Goal: Check status: Check status

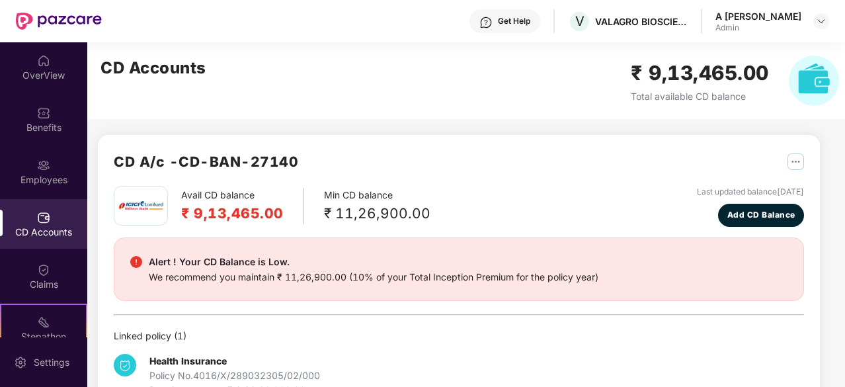
scroll to position [96, 0]
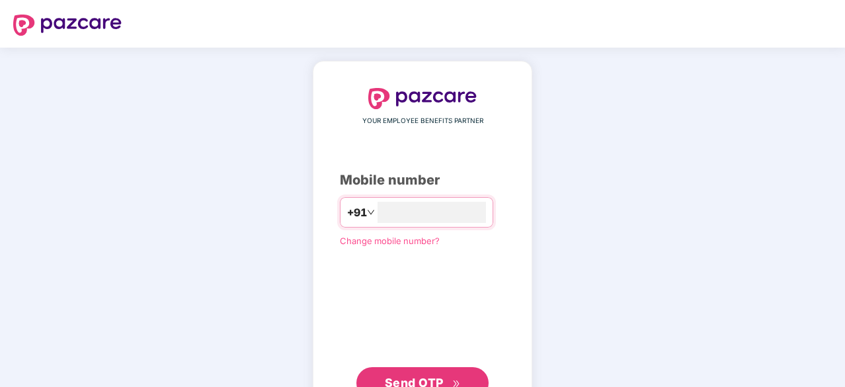
type input "**********"
click at [430, 380] on span "Send OTP" at bounding box center [414, 381] width 59 height 14
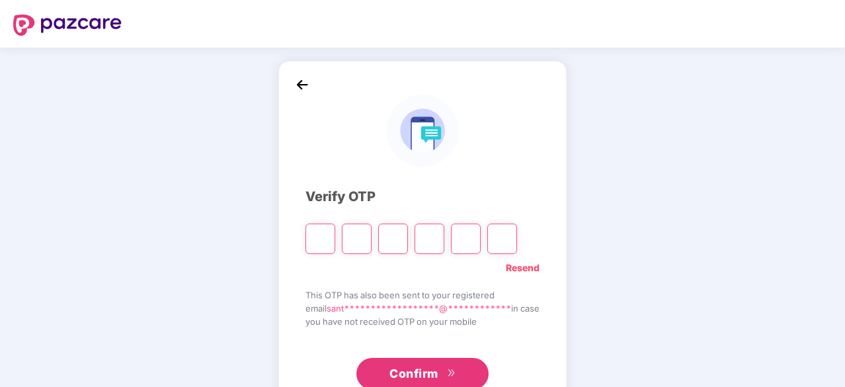
type input "*"
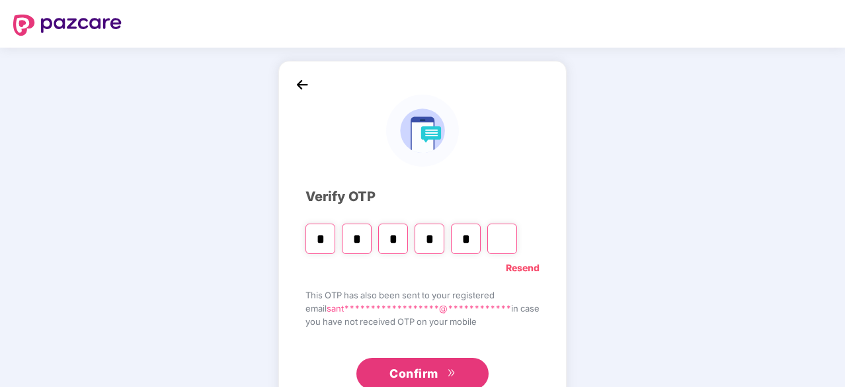
type input "*"
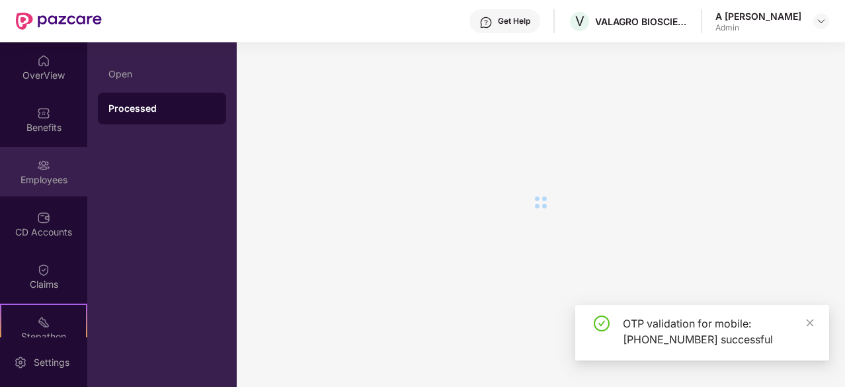
click at [48, 173] on div "Employees" at bounding box center [43, 179] width 87 height 13
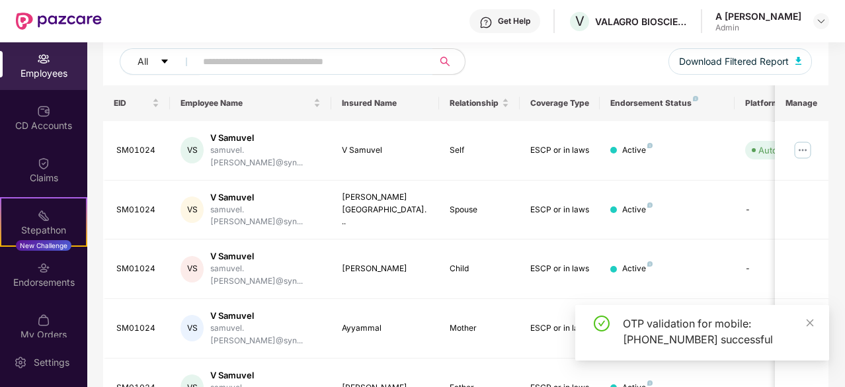
scroll to position [122, 0]
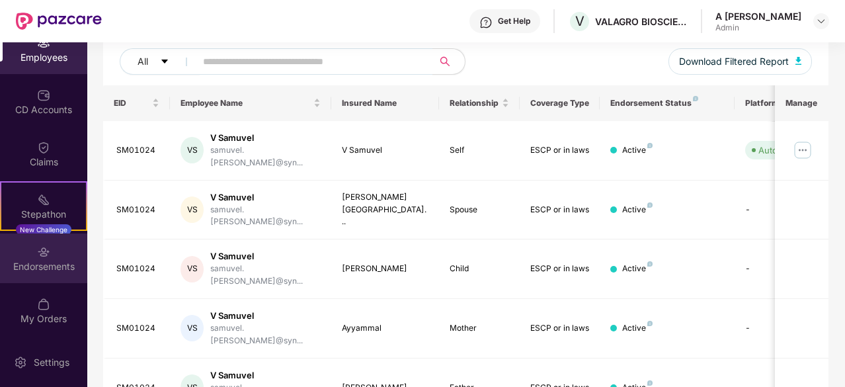
click at [45, 264] on div "Endorsements" at bounding box center [43, 266] width 87 height 13
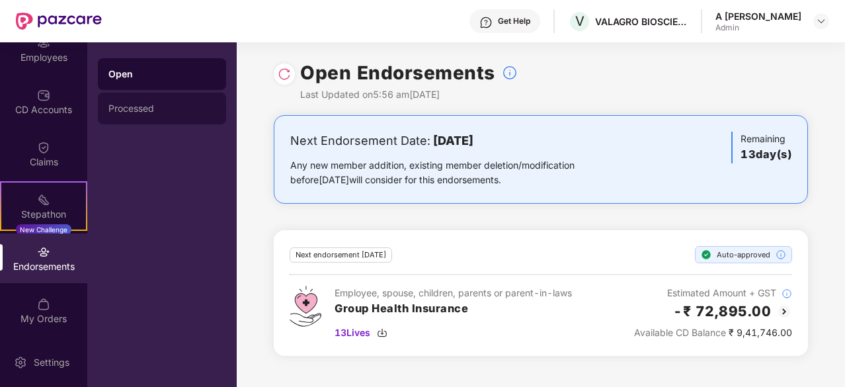
click at [168, 108] on div "Processed" at bounding box center [161, 108] width 107 height 11
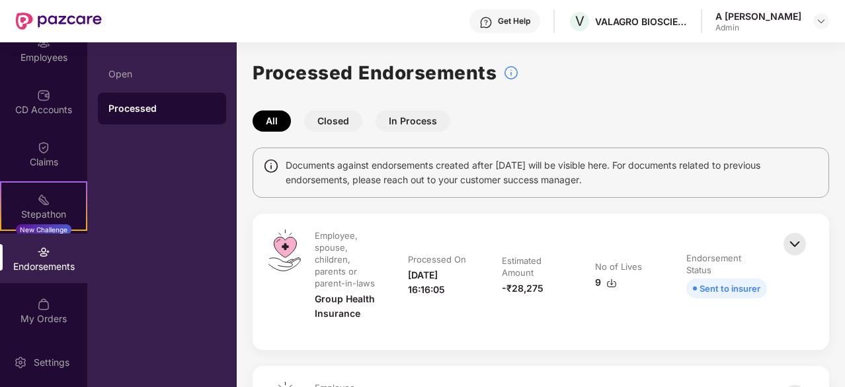
click at [335, 128] on button "Closed" at bounding box center [333, 120] width 58 height 21
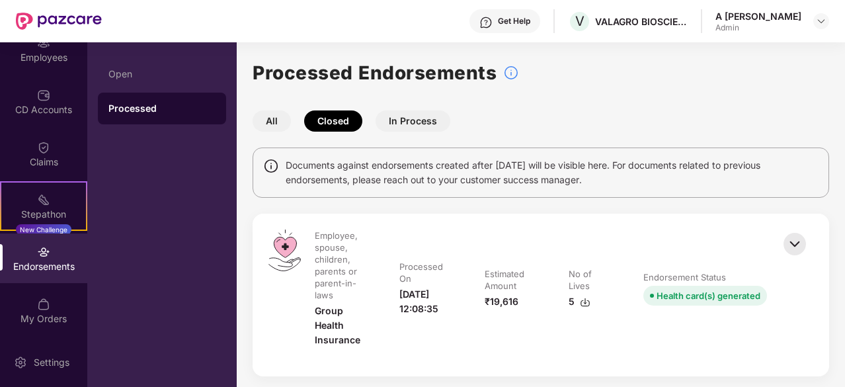
click at [791, 110] on div "All Closed In Process" at bounding box center [541, 120] width 577 height 21
click at [414, 120] on button "In Process" at bounding box center [413, 120] width 75 height 21
